Goal: Task Accomplishment & Management: Use online tool/utility

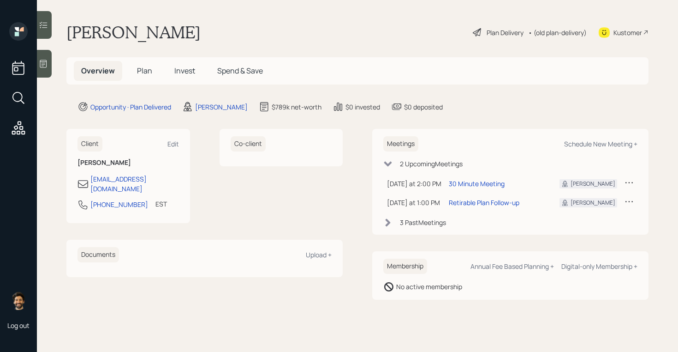
click at [150, 70] on span "Plan" at bounding box center [144, 71] width 15 height 10
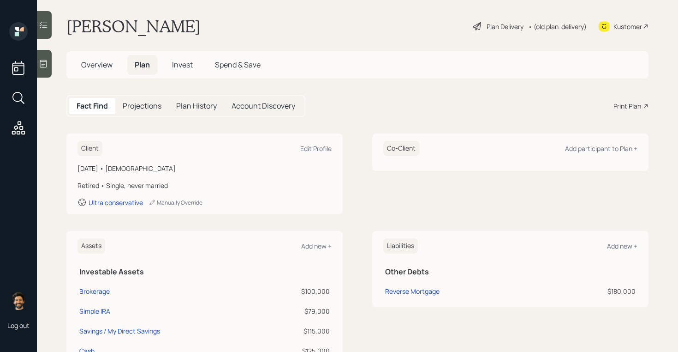
scroll to position [2, 0]
